Goal: Task Accomplishment & Management: Manage account settings

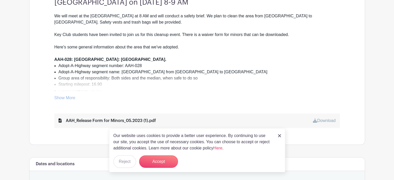
scroll to position [195, 0]
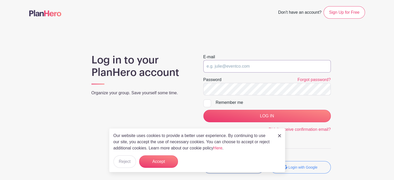
click at [232, 66] on input "email" at bounding box center [266, 66] width 127 height 12
type input "[EMAIL_ADDRESS][DOMAIN_NAME]"
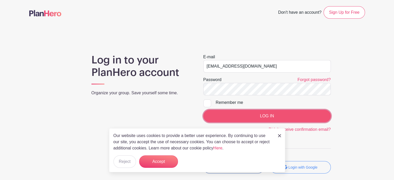
click at [263, 117] on input "LOG IN" at bounding box center [266, 116] width 127 height 12
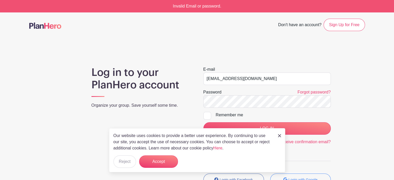
click at [310, 157] on div "E-mail [EMAIL_ADDRESS][DOMAIN_NAME] Password Forgot password? Remember me LOG I…" at bounding box center [267, 128] width 140 height 124
click at [304, 91] on link "Forgot password?" at bounding box center [313, 92] width 33 height 4
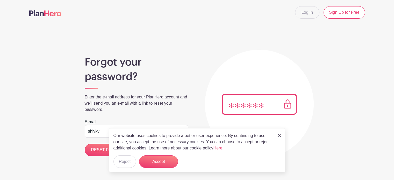
type input "[EMAIL_ADDRESS][DOMAIN_NAME]"
click at [157, 161] on button "Accept" at bounding box center [158, 161] width 39 height 12
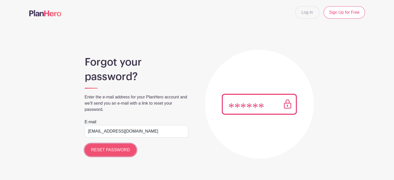
click at [115, 149] on input "RESET PASSWORD" at bounding box center [111, 150] width 52 height 12
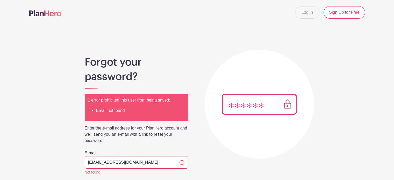
click at [144, 114] on div "1 error prohibited this user from being saved: Email not found" at bounding box center [137, 107] width 104 height 27
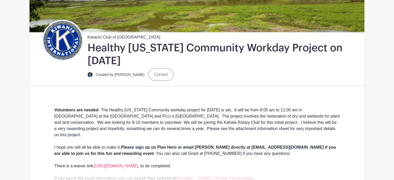
scroll to position [92, 0]
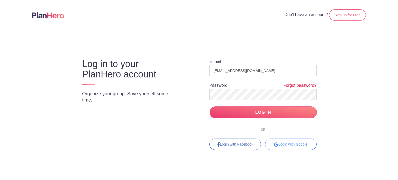
type input "shlykyi@yahoo.com"
click at [292, 85] on link "Forgot password?" at bounding box center [299, 86] width 33 height 6
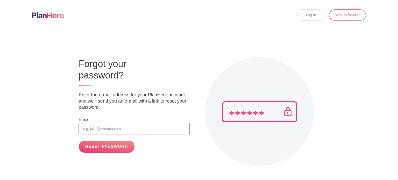
click at [107, 130] on input "email" at bounding box center [134, 128] width 111 height 11
type input "shlykyi@yahoo.com"
click at [103, 147] on input "RESET PASSWORD" at bounding box center [106, 147] width 55 height 12
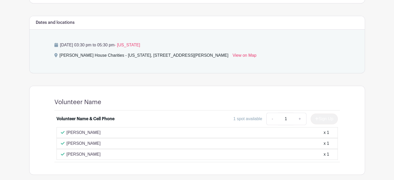
scroll to position [276, 0]
